Goal: Task Accomplishment & Management: Manage account settings

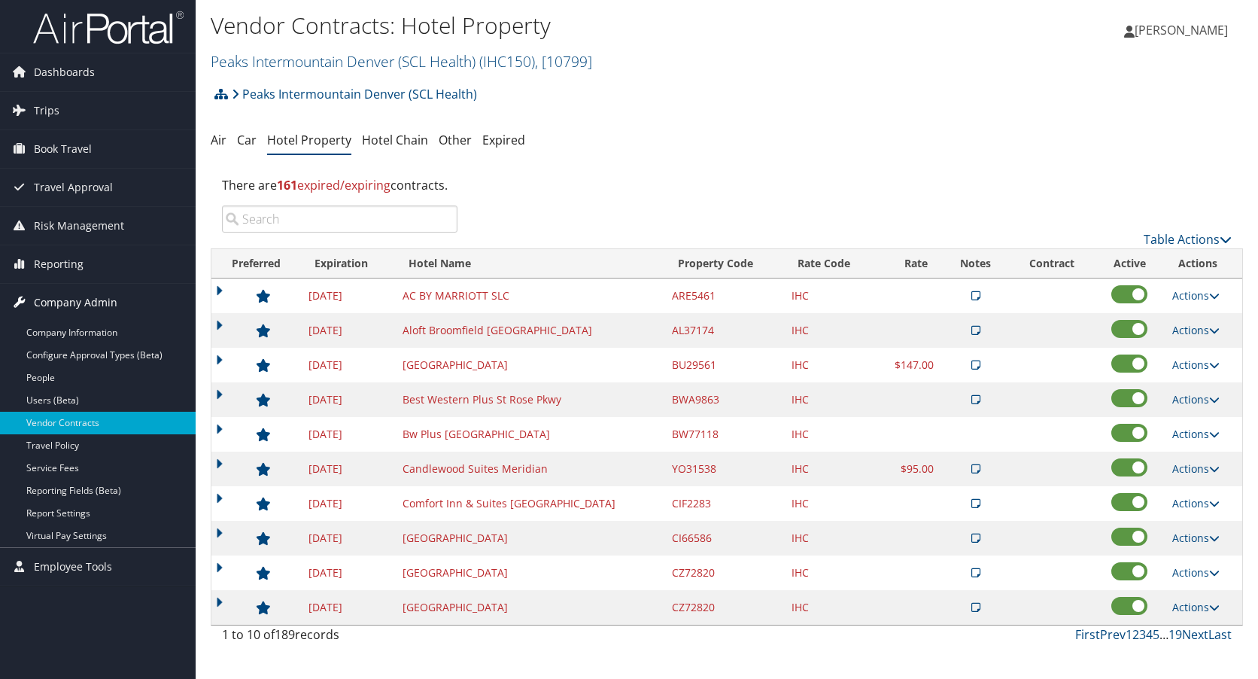
click at [59, 294] on span "Company Admin" at bounding box center [76, 303] width 84 height 38
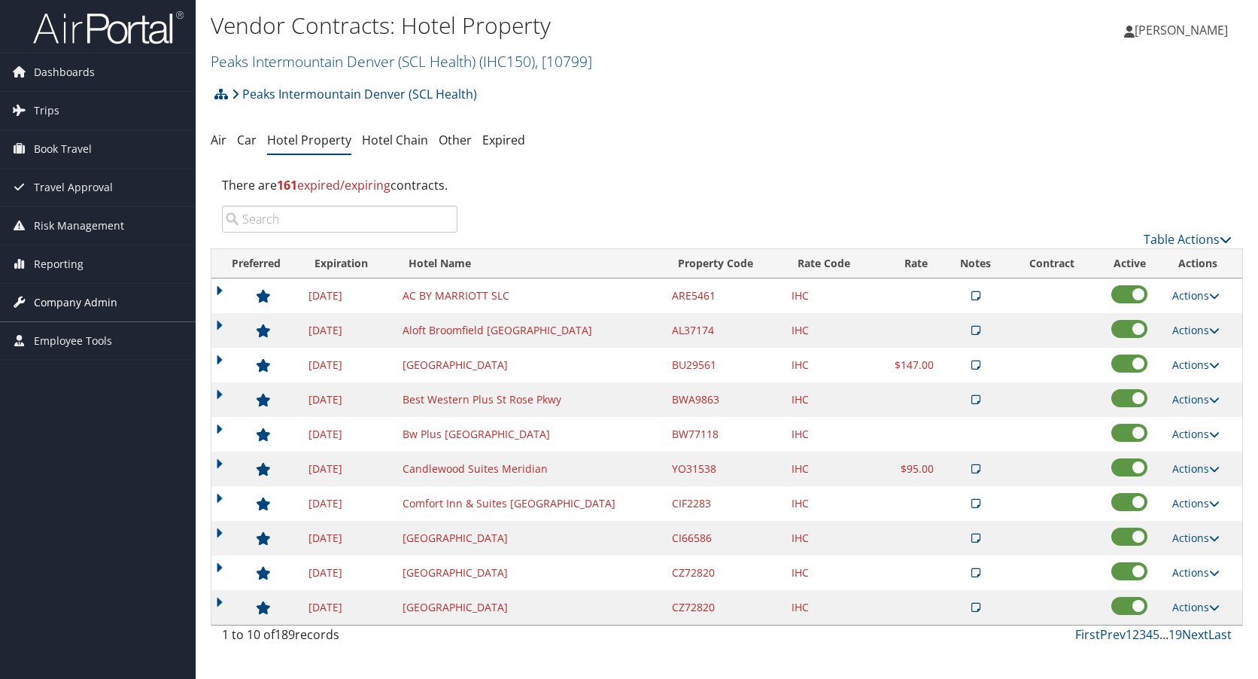
click at [58, 297] on span "Company Admin" at bounding box center [76, 303] width 84 height 38
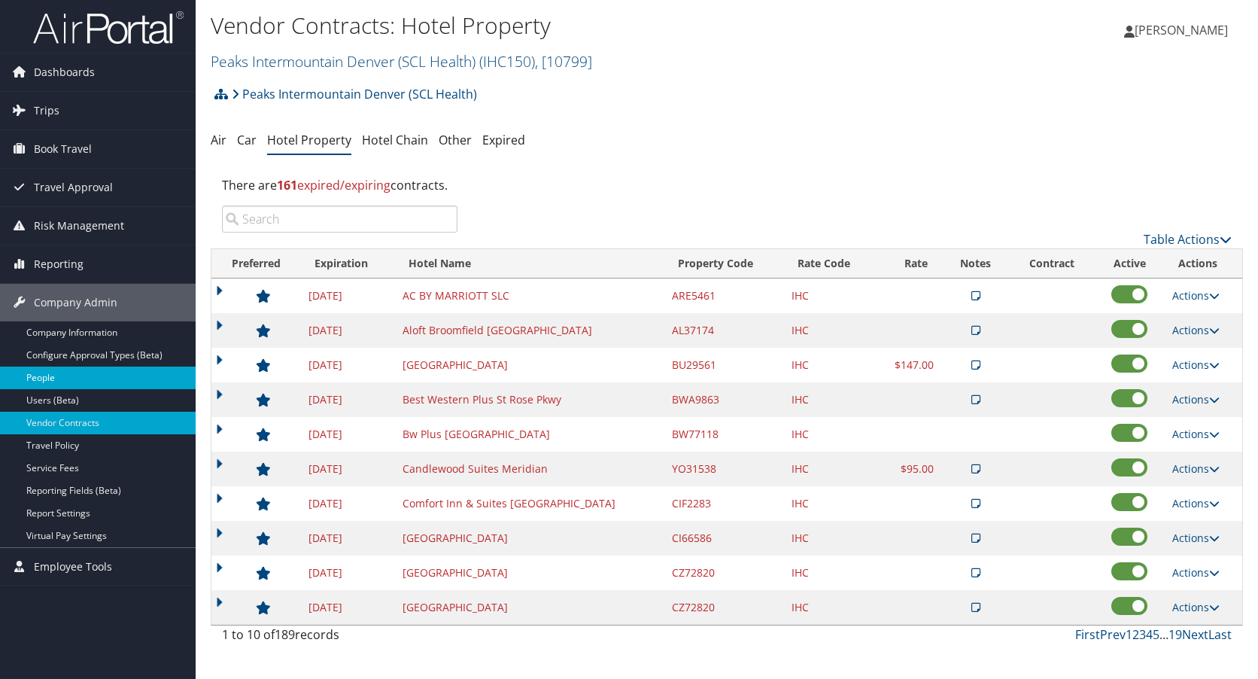
click at [53, 376] on link "People" at bounding box center [98, 378] width 196 height 23
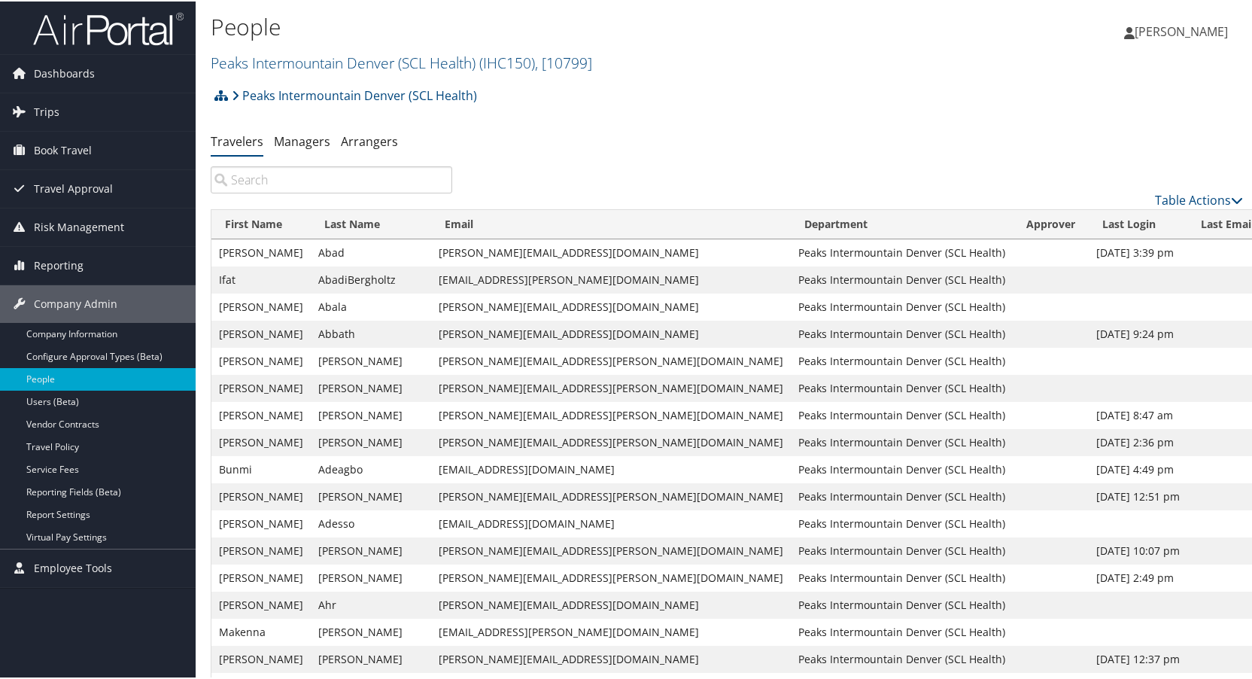
click at [359, 181] on input "search" at bounding box center [332, 178] width 242 height 27
paste input "Xiantuo Wu"
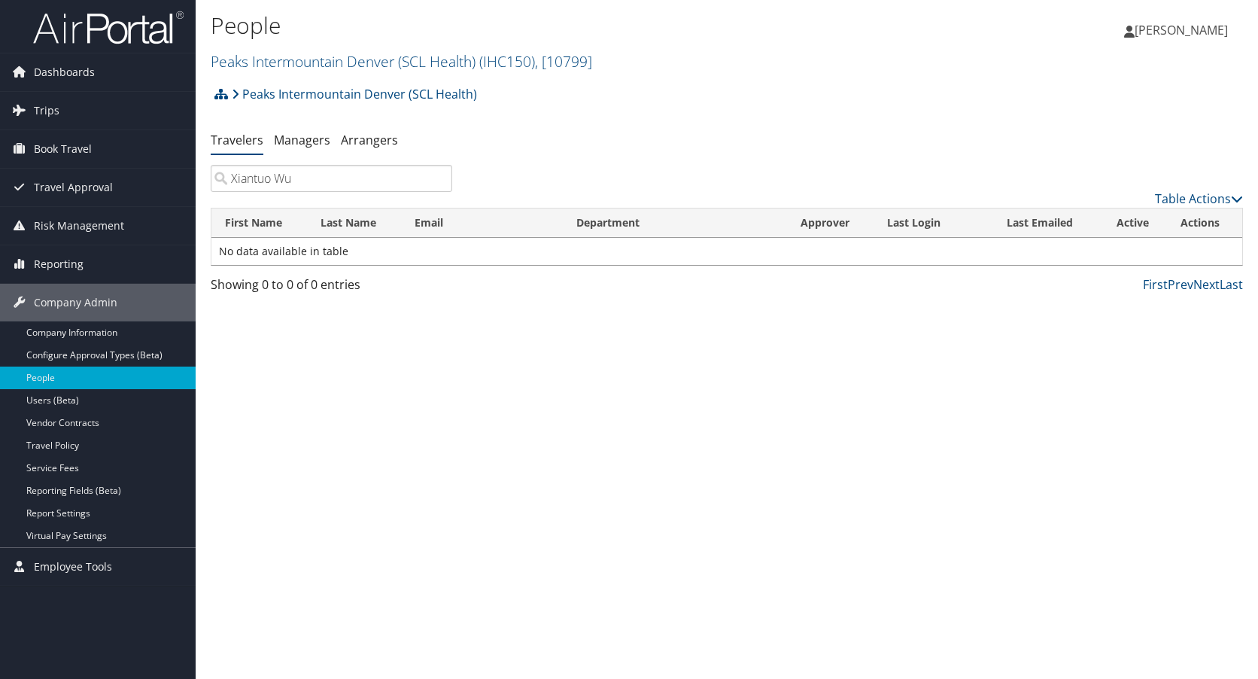
type input "Xiantuo Wu"
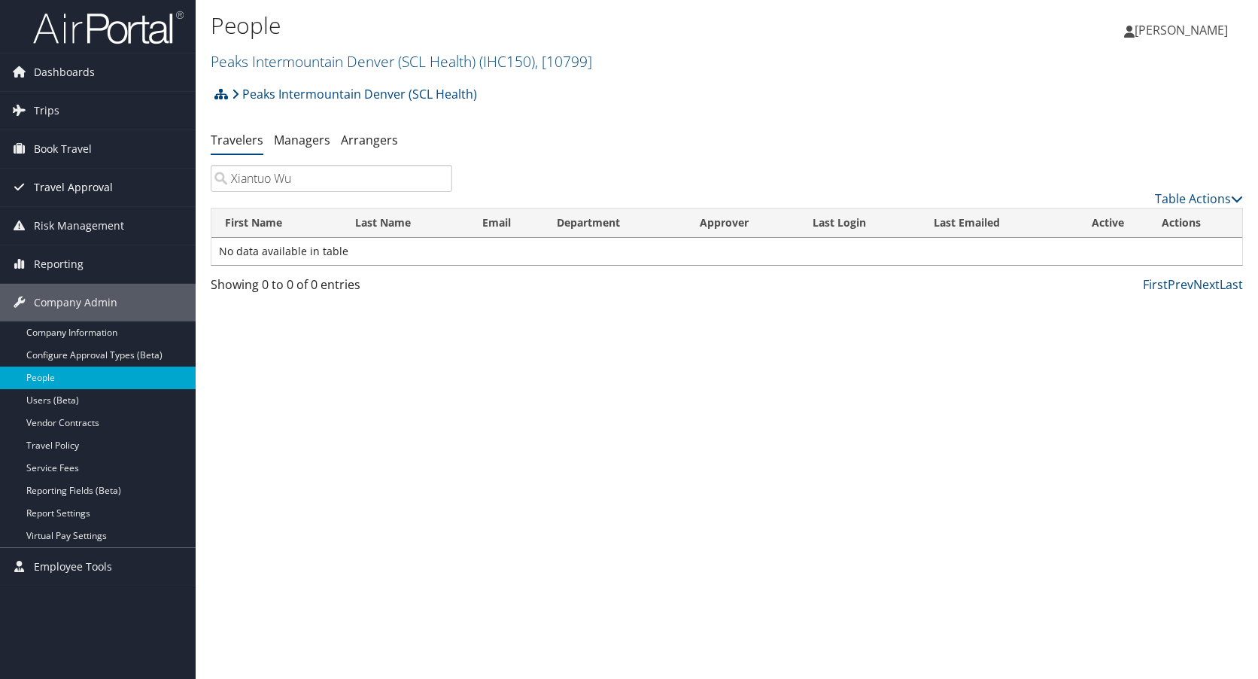
click at [84, 185] on span "Travel Approval" at bounding box center [73, 188] width 79 height 38
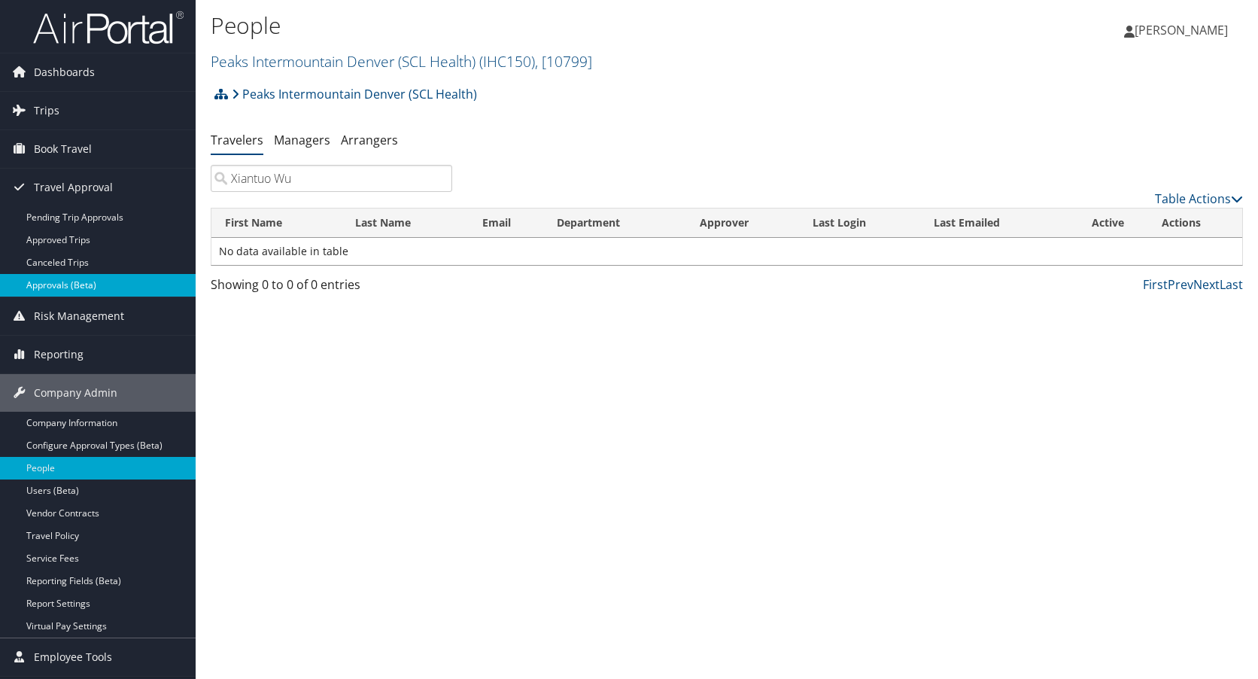
click at [65, 283] on link "Approvals (Beta)" at bounding box center [98, 285] width 196 height 23
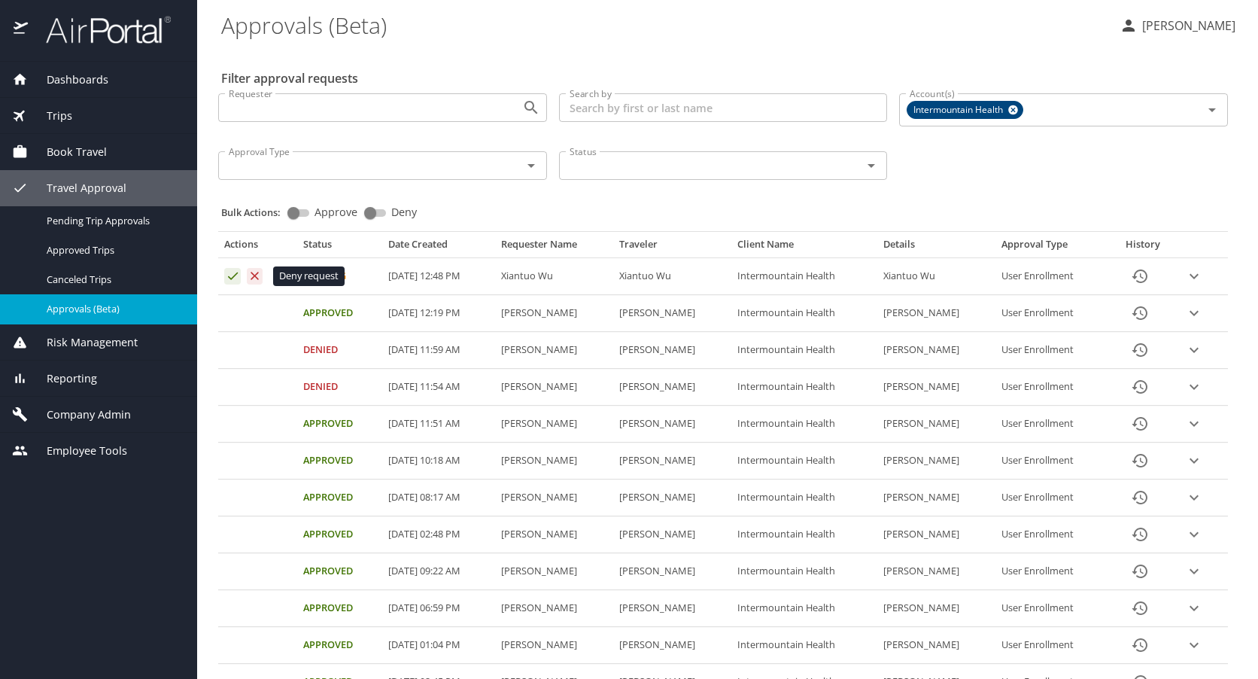
click at [251, 271] on icon "Approval table" at bounding box center [255, 276] width 14 height 14
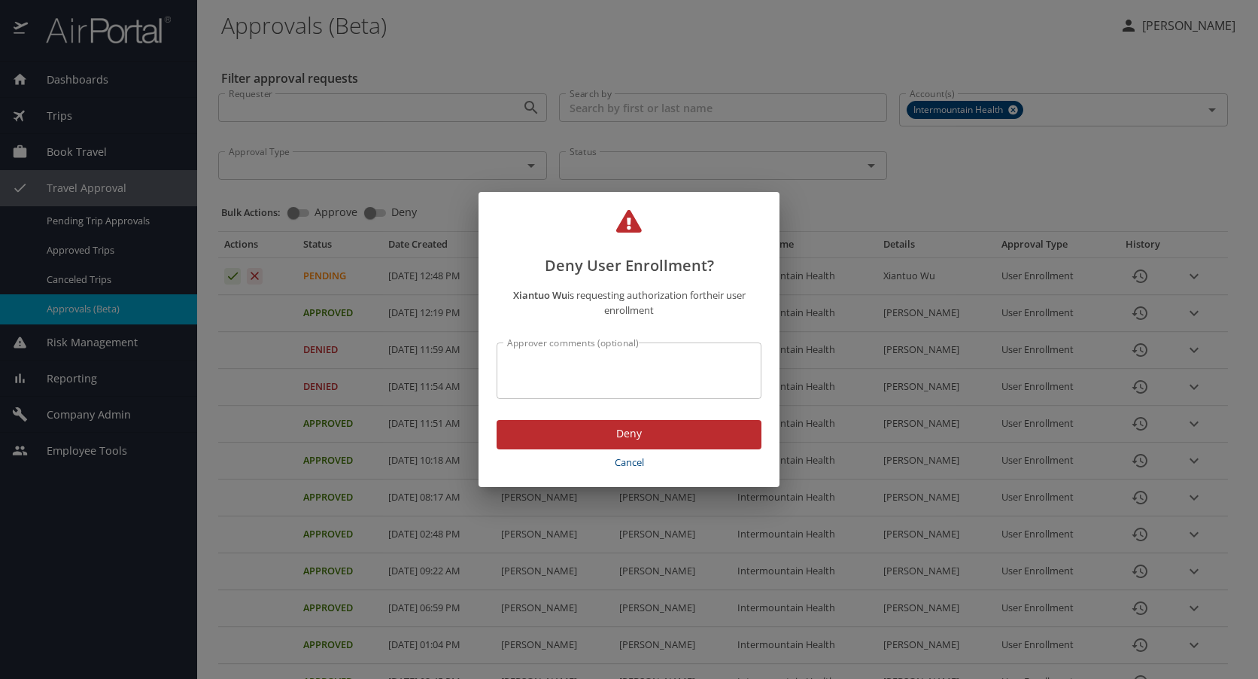
click at [523, 360] on textarea "Approver comments (optional)" at bounding box center [629, 371] width 244 height 29
type textarea "incorrect email address"
click at [632, 435] on span "Deny" at bounding box center [629, 433] width 241 height 19
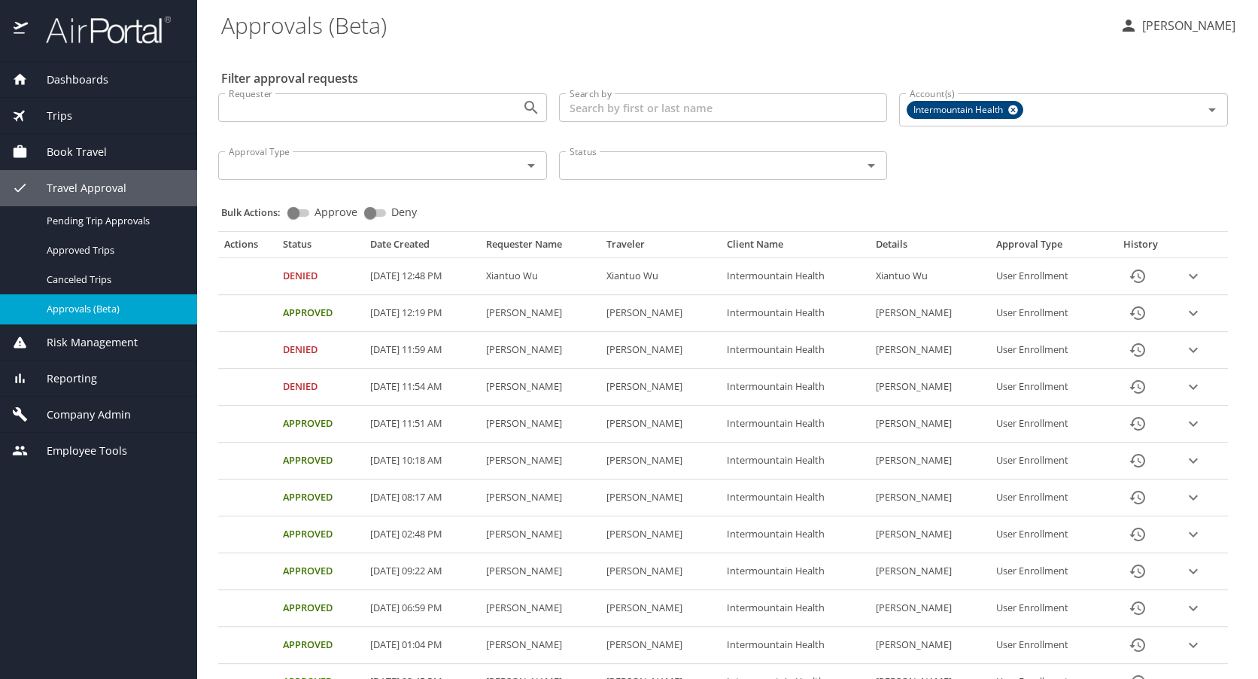
click at [87, 403] on div "Company Admin" at bounding box center [98, 415] width 197 height 36
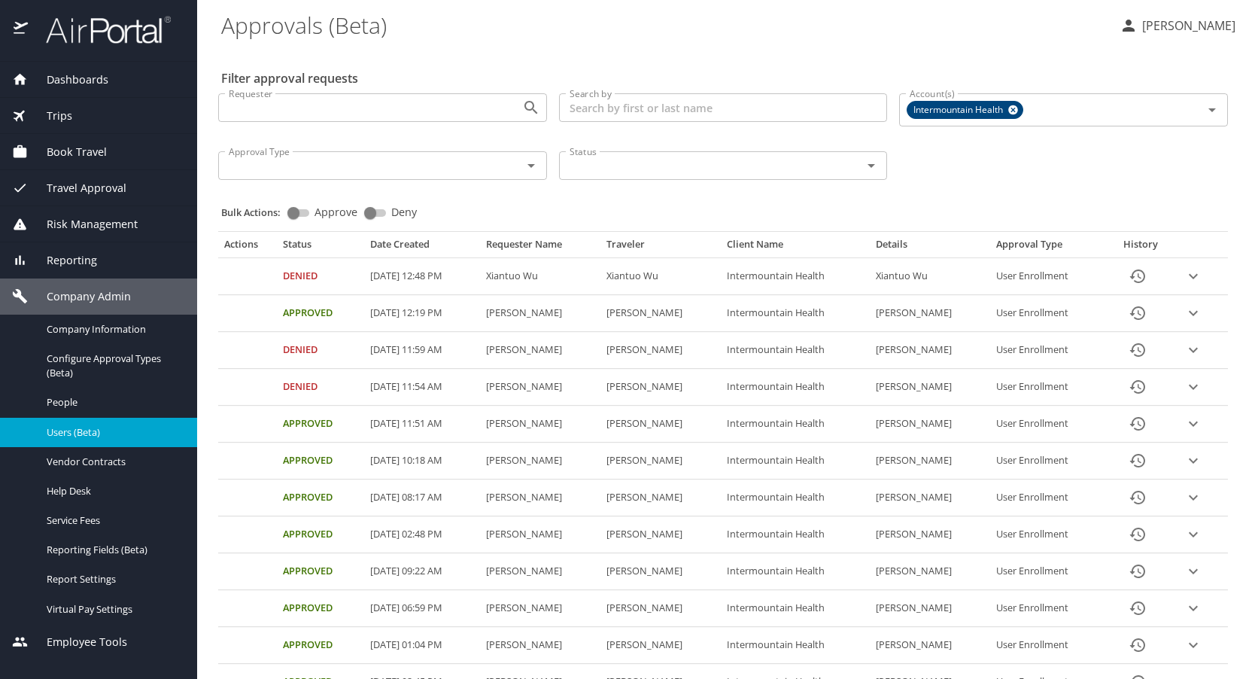
click at [81, 428] on span "Users (Beta)" at bounding box center [113, 432] width 132 height 14
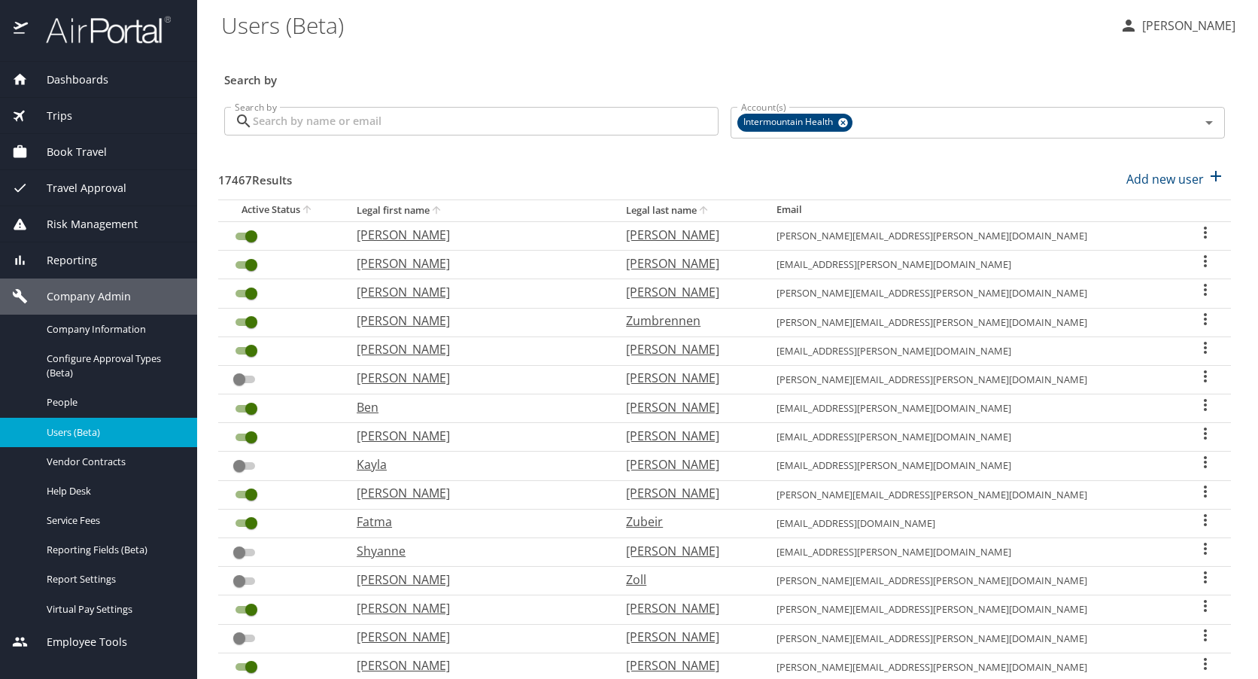
click at [502, 117] on input "Search by" at bounding box center [486, 121] width 466 height 29
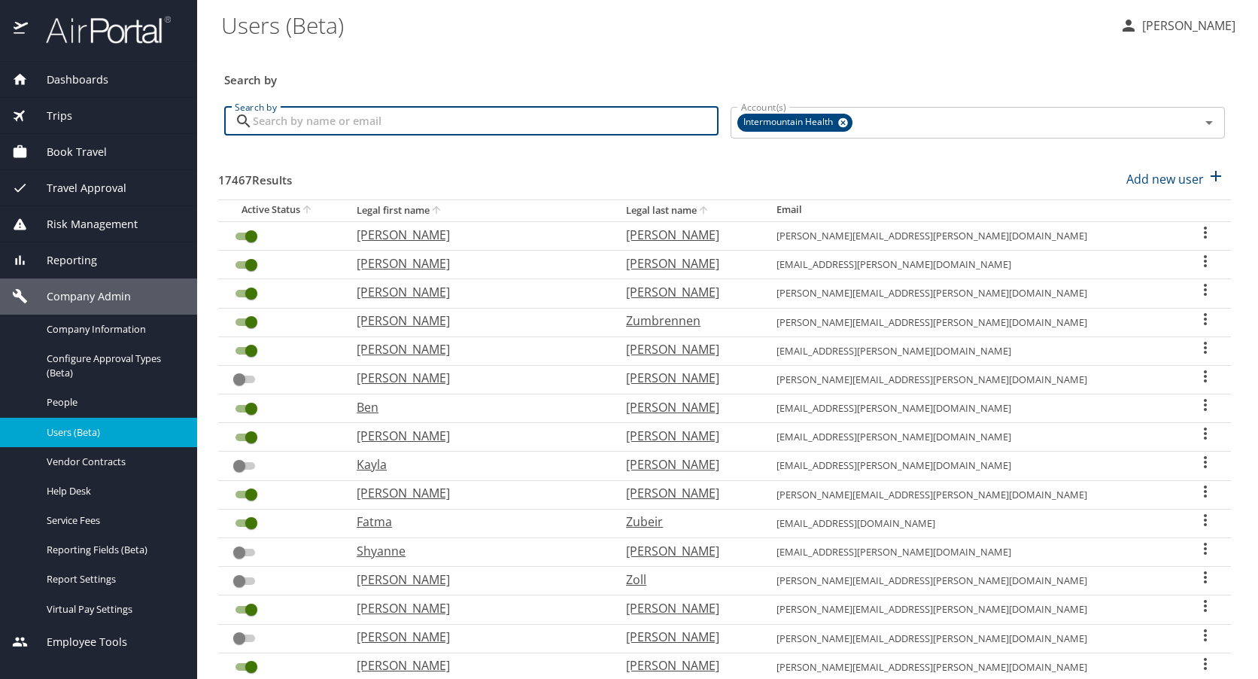
paste input "Shere-Khan Walls"
type input "Shere-Khan Walls"
checkbox input "false"
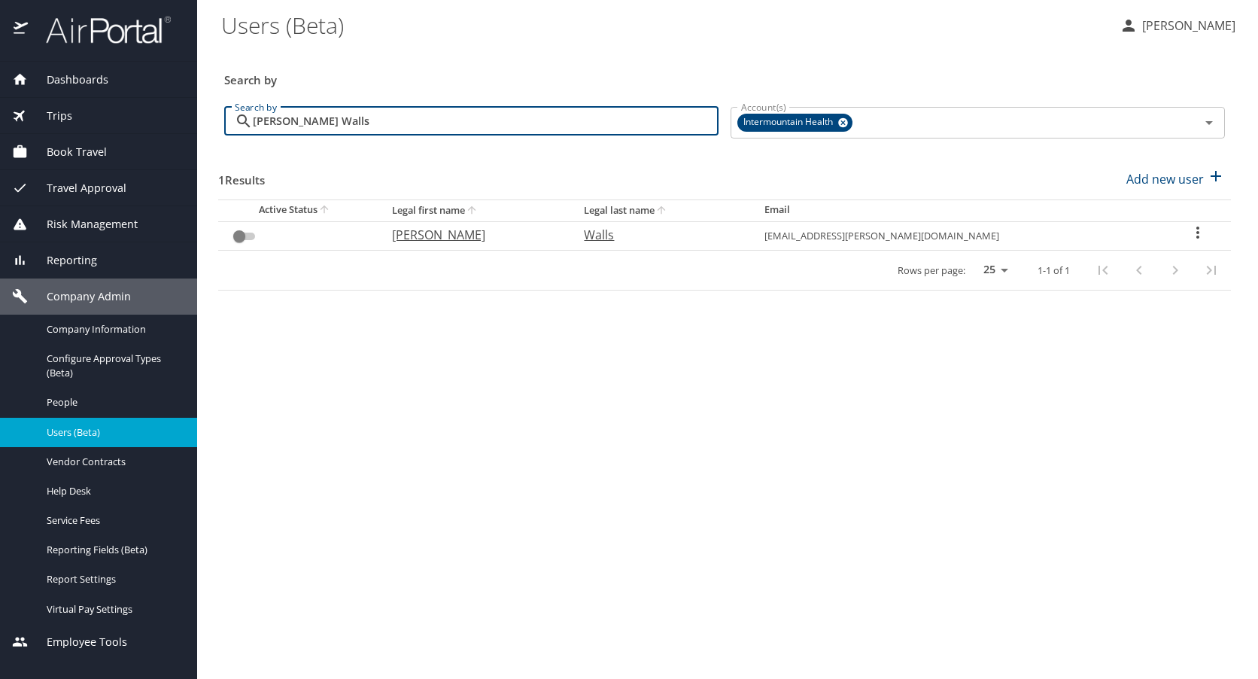
type input "Shere-Khan Walls"
click at [73, 290] on span "Company Admin" at bounding box center [79, 296] width 103 height 17
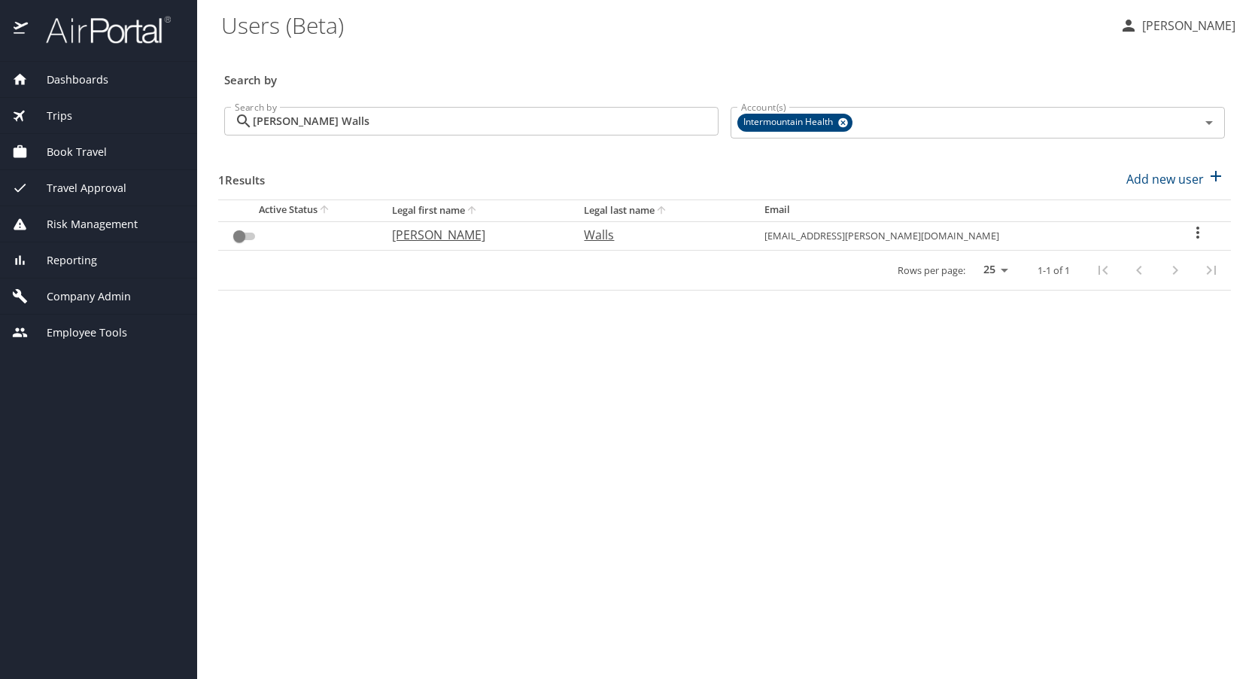
click at [77, 181] on span "Travel Approval" at bounding box center [77, 188] width 99 height 17
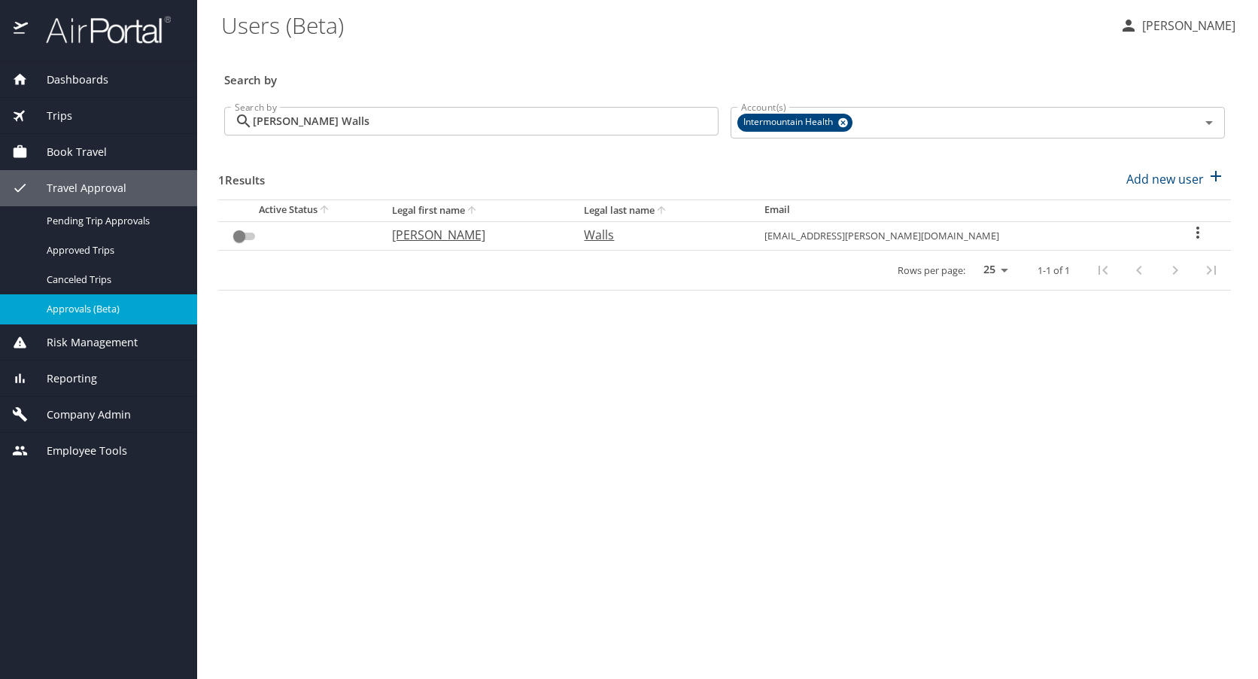
click at [87, 304] on span "Approvals (Beta)" at bounding box center [113, 309] width 132 height 14
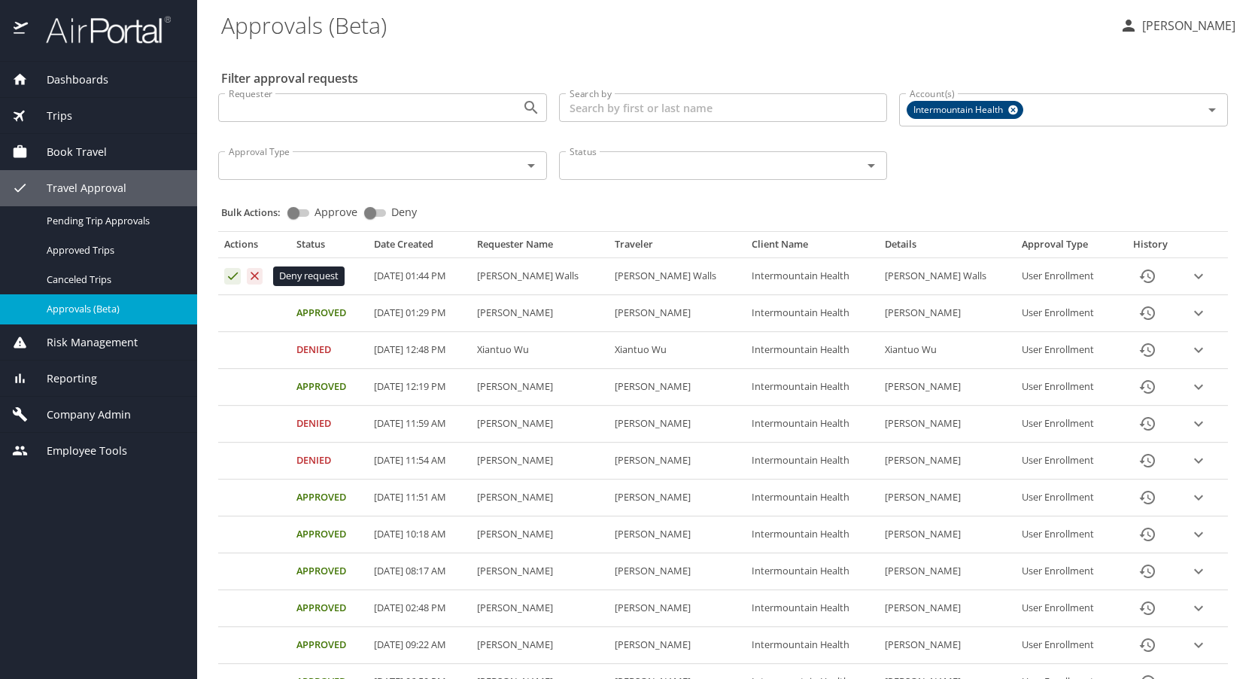
click at [255, 275] on icon "Approval table" at bounding box center [255, 276] width 8 height 8
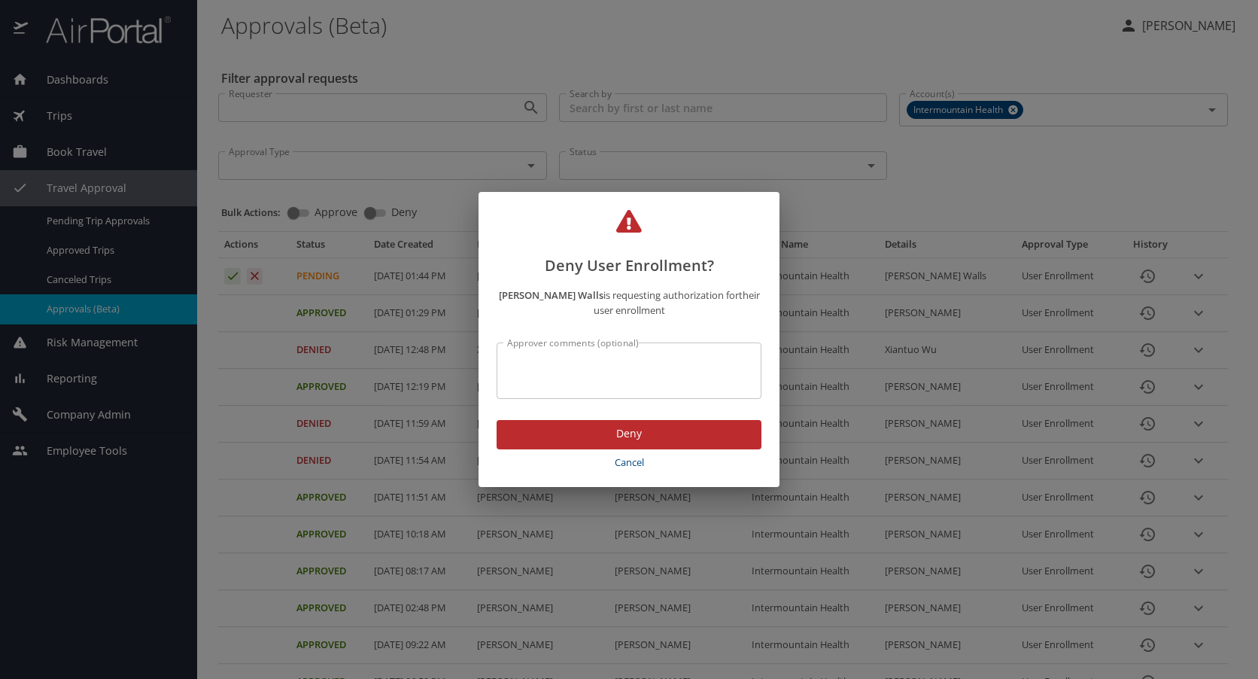
click at [544, 363] on textarea "Approver comments (optional)" at bounding box center [629, 371] width 244 height 29
type textarea "incorrect email address"
click at [607, 433] on span "Deny" at bounding box center [629, 433] width 241 height 19
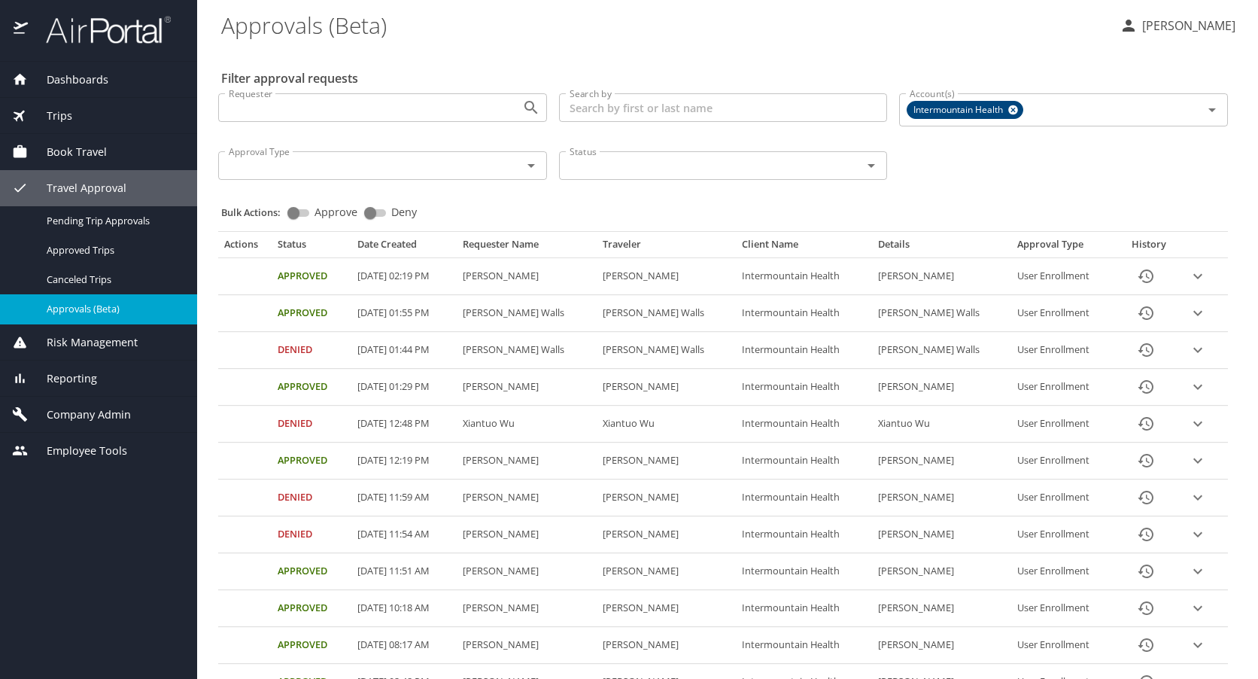
click at [1081, 178] on div "Requester Requester Search by Search by Account(s) Intermountain Health Account…" at bounding box center [723, 135] width 1022 height 108
click at [64, 111] on span "Trips" at bounding box center [50, 116] width 44 height 17
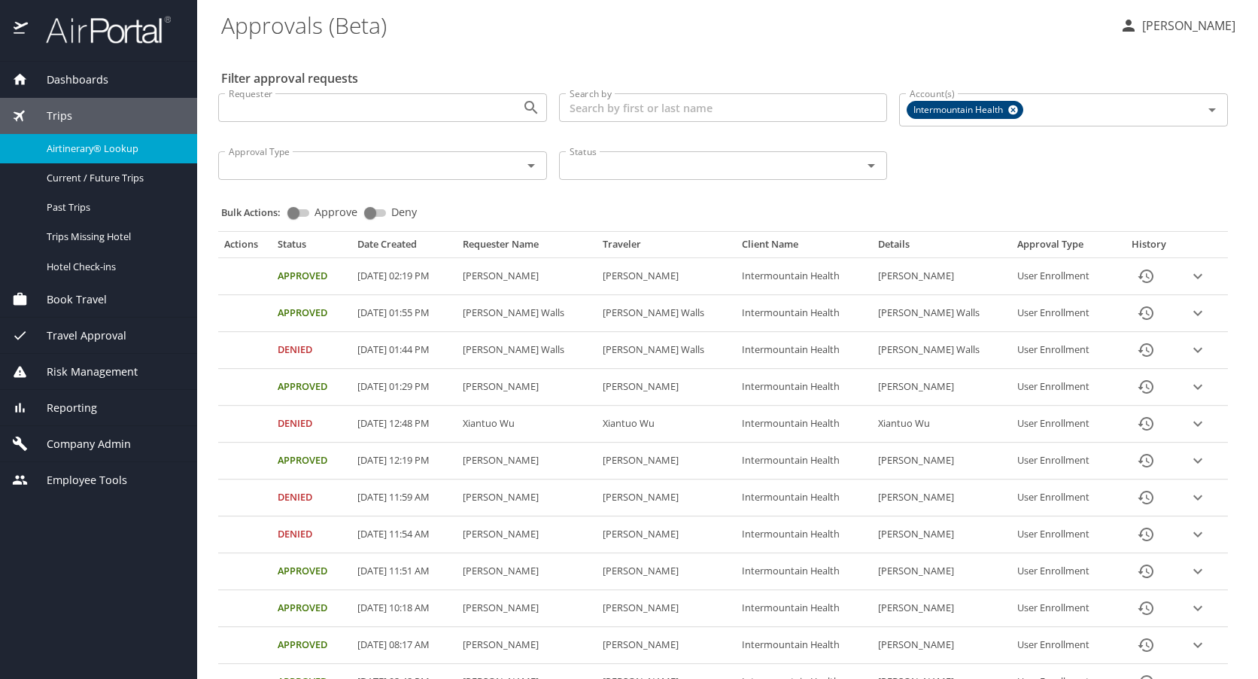
click at [63, 141] on span "Airtinerary® Lookup" at bounding box center [113, 148] width 132 height 14
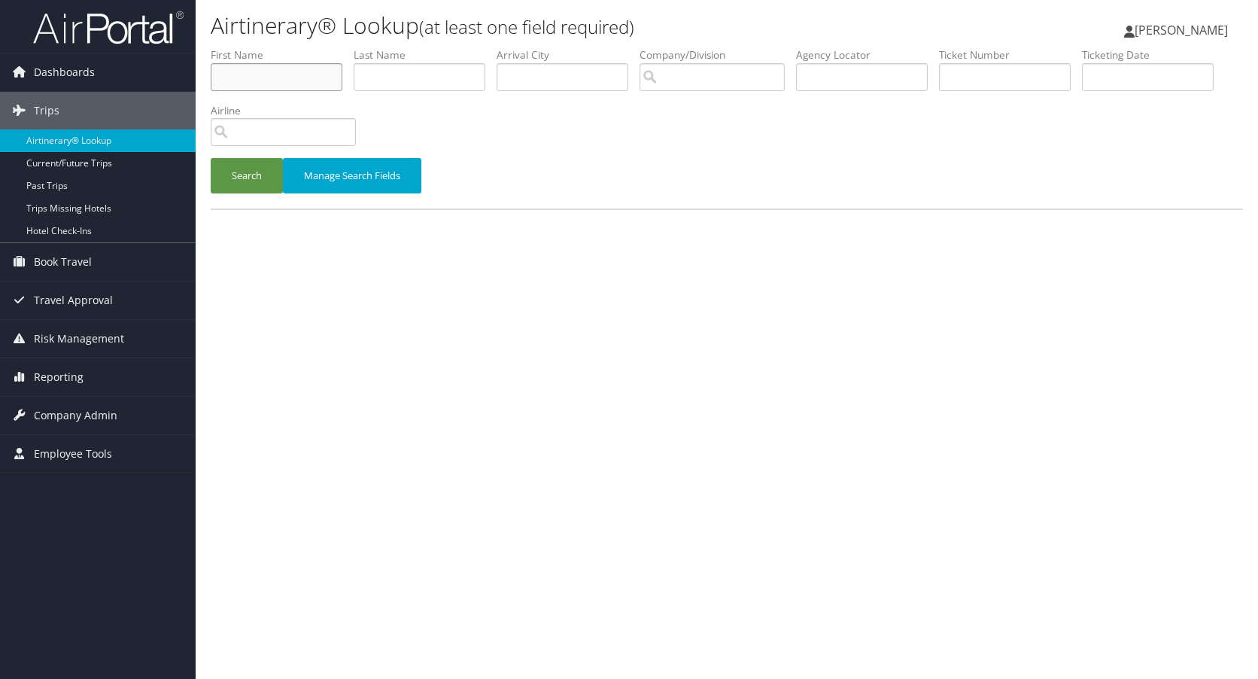
click at [255, 75] on input "text" at bounding box center [277, 77] width 132 height 28
type input "[PERSON_NAME]"
click at [238, 170] on button "Search" at bounding box center [247, 175] width 72 height 35
